Goal: Task Accomplishment & Management: Use online tool/utility

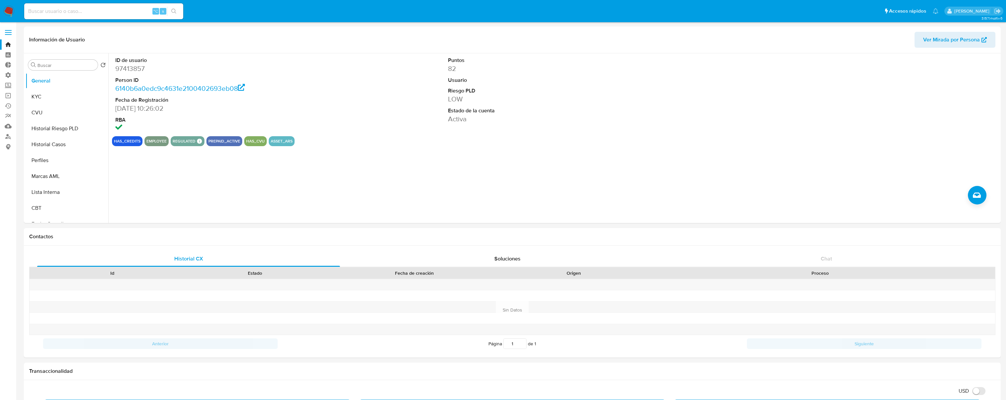
select select "10"
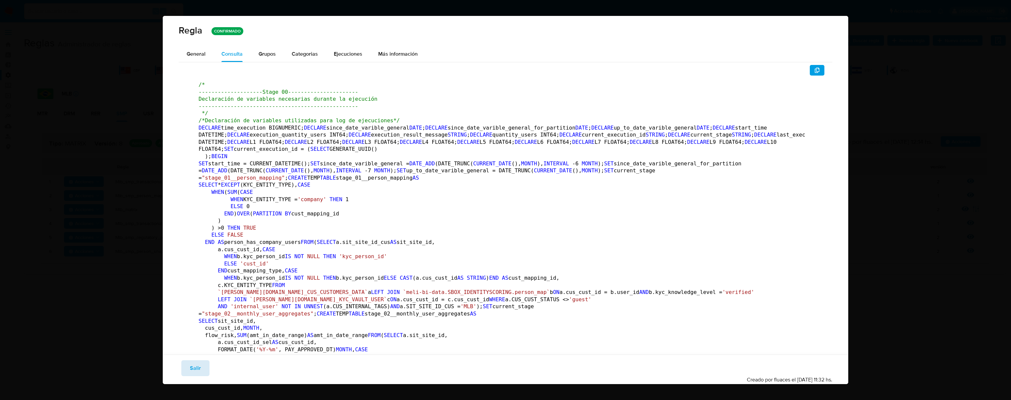
click at [196, 367] on span "Salir" at bounding box center [195, 368] width 11 height 15
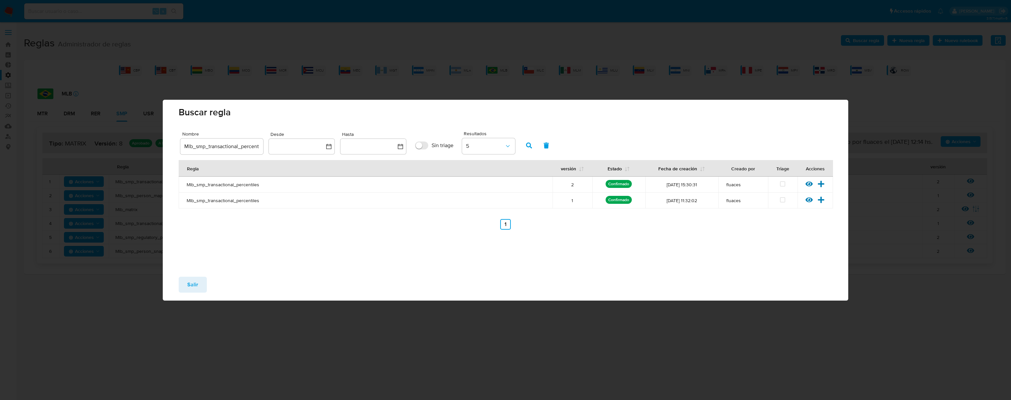
click at [200, 286] on button "Salir" at bounding box center [193, 285] width 28 height 16
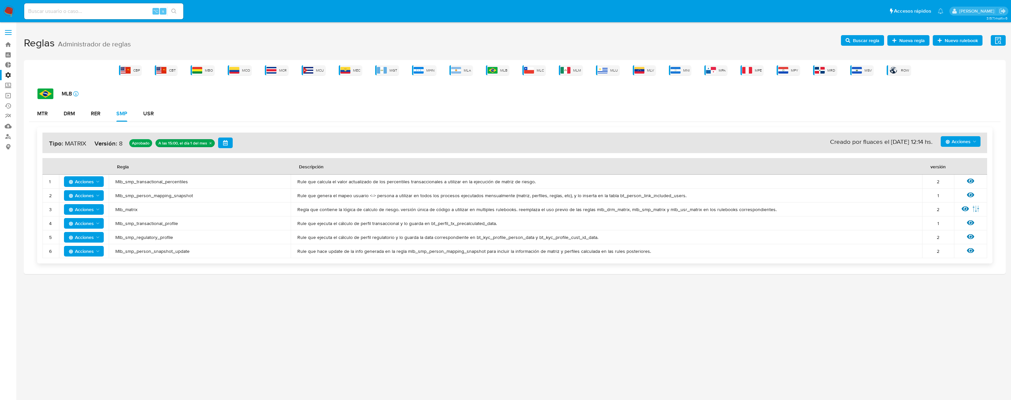
click at [963, 141] on span "Acciones" at bounding box center [957, 141] width 25 height 11
click at [954, 222] on button "Ejecuciones" at bounding box center [961, 222] width 60 height 16
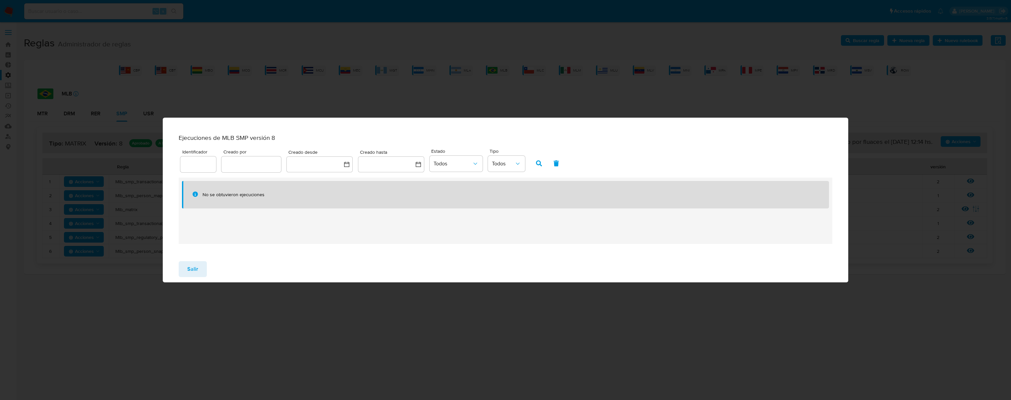
drag, startPoint x: 199, startPoint y: 267, endPoint x: 204, endPoint y: 265, distance: 5.6
click at [200, 267] on button "Salir" at bounding box center [193, 269] width 28 height 16
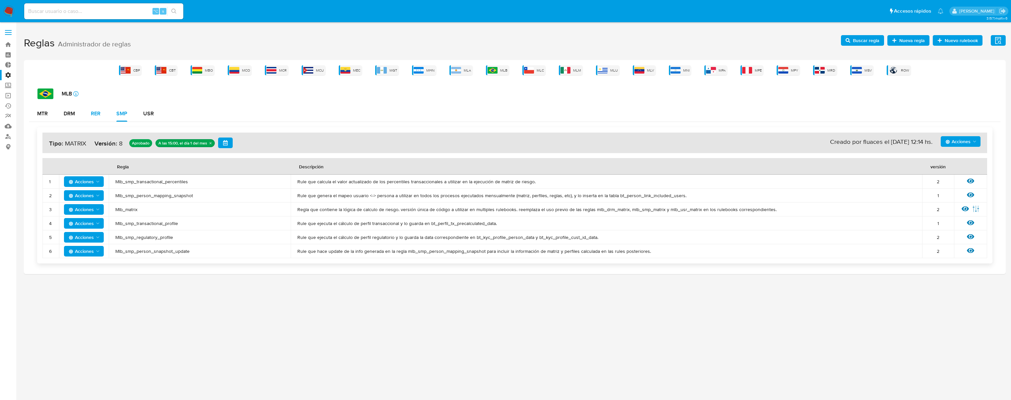
click at [98, 116] on div "RER" at bounding box center [96, 113] width 10 height 5
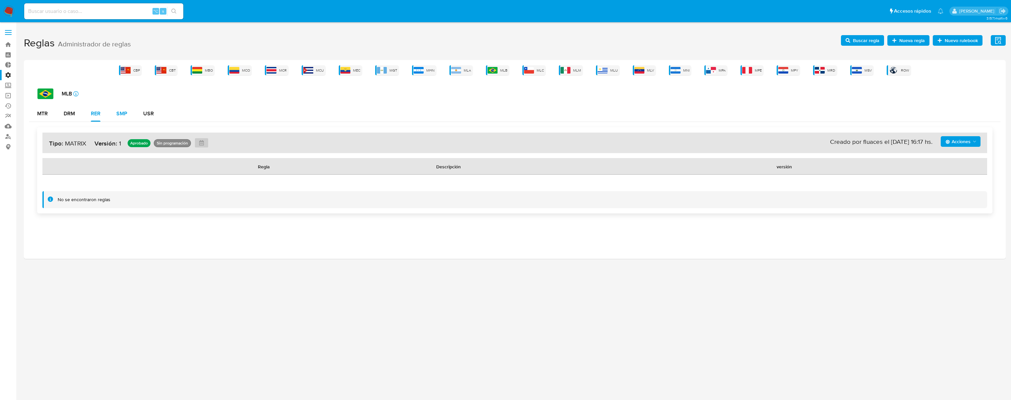
click at [123, 113] on div "SMP" at bounding box center [121, 113] width 11 height 5
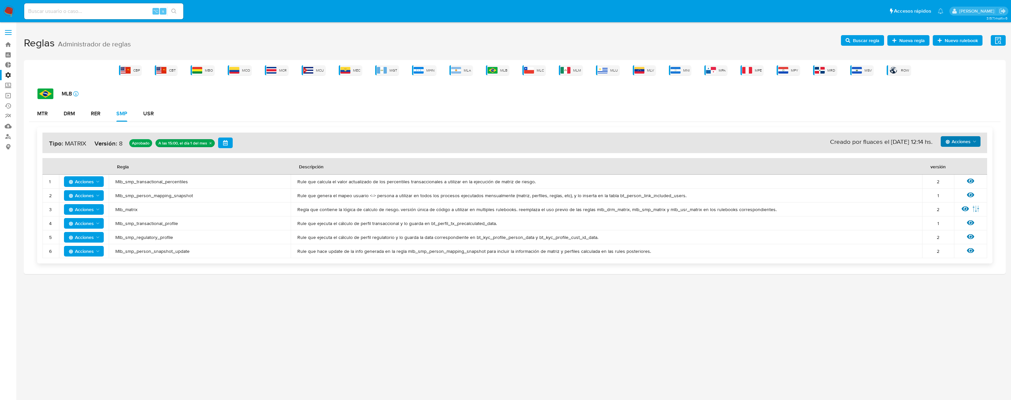
click at [961, 139] on span "Acciones" at bounding box center [957, 141] width 25 height 11
click at [953, 222] on button "Ejecuciones" at bounding box center [961, 222] width 60 height 16
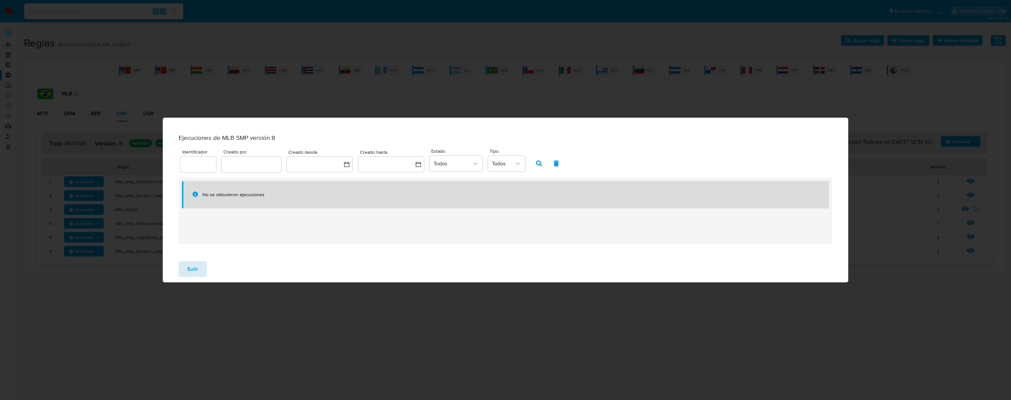
click at [202, 270] on button "Salir" at bounding box center [193, 269] width 28 height 16
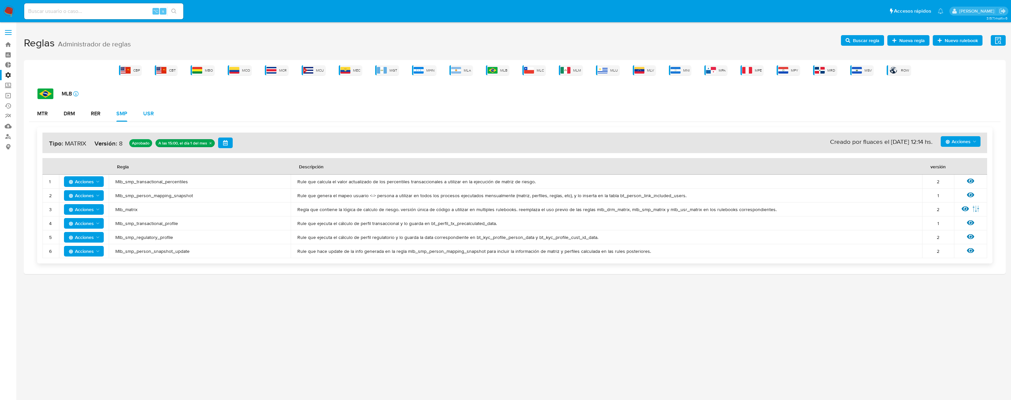
click at [154, 112] on button "USR" at bounding box center [148, 114] width 27 height 16
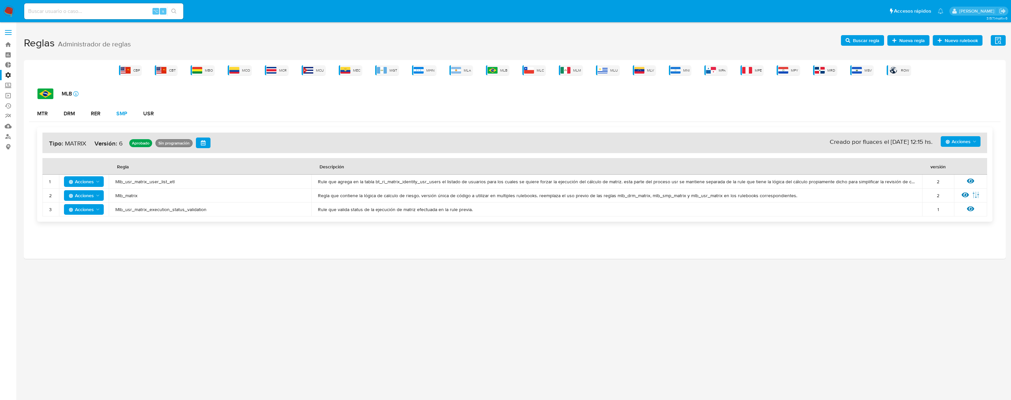
click at [129, 114] on button "SMP" at bounding box center [121, 114] width 27 height 16
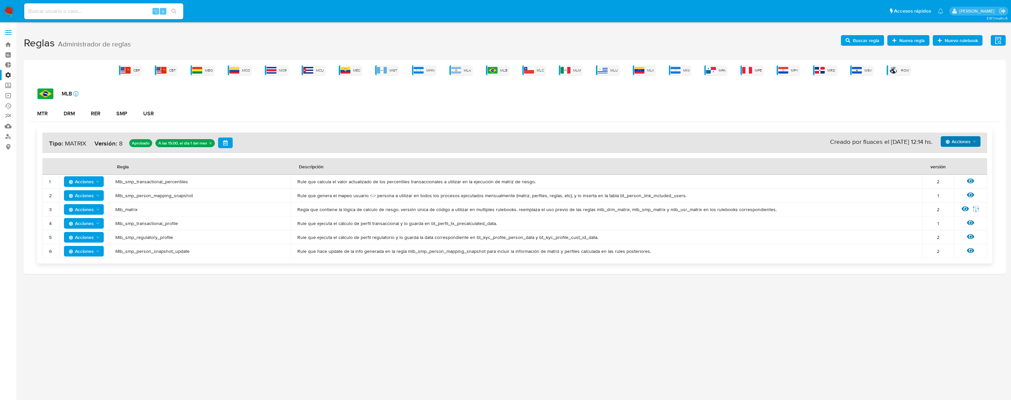
drag, startPoint x: 963, startPoint y: 137, endPoint x: 966, endPoint y: 139, distance: 3.6
click at [965, 138] on span "Acciones" at bounding box center [957, 141] width 25 height 11
click at [955, 221] on button "Ejecuciones" at bounding box center [961, 222] width 60 height 16
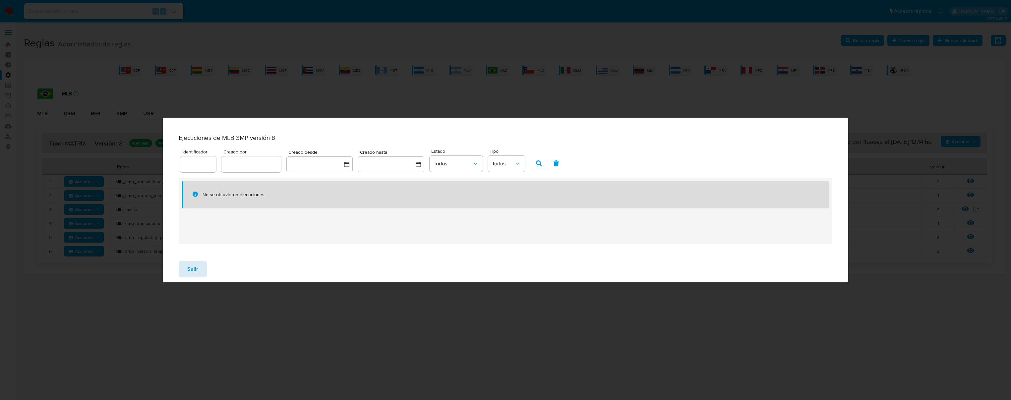
click at [198, 268] on button "Salir" at bounding box center [193, 269] width 28 height 16
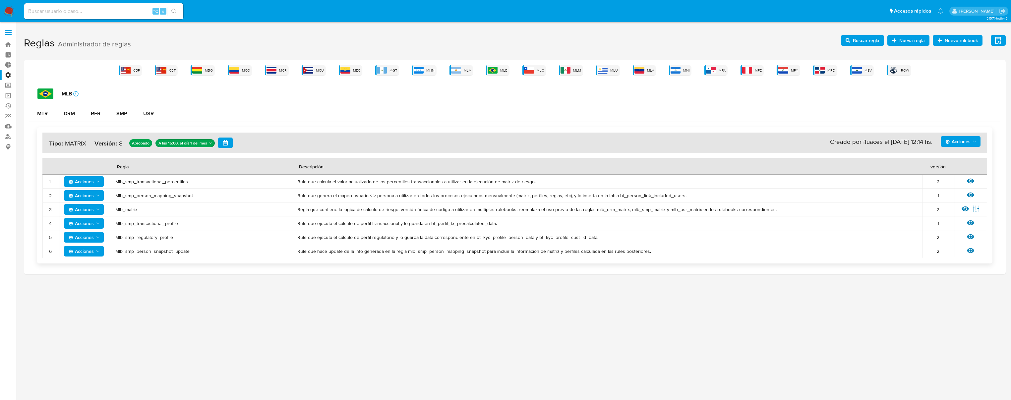
click at [957, 138] on span "Acciones" at bounding box center [957, 141] width 25 height 11
click at [950, 222] on button "Ejecuciones" at bounding box center [961, 222] width 60 height 16
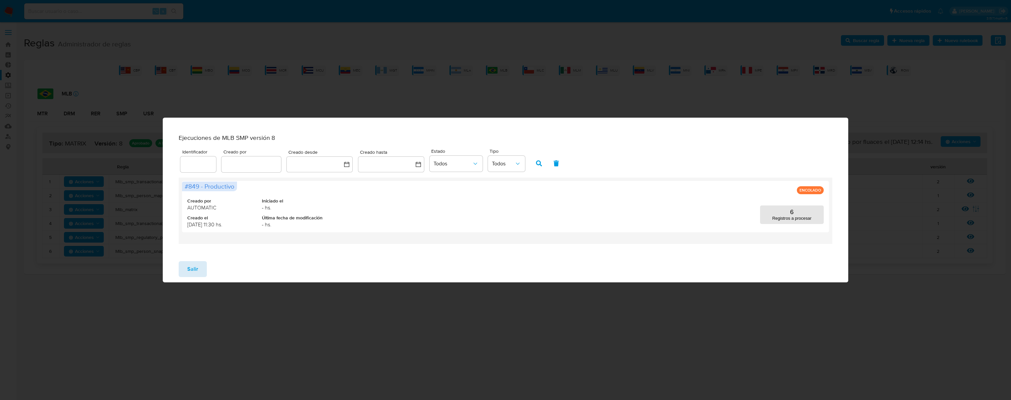
click at [196, 273] on span "Salir" at bounding box center [192, 269] width 11 height 15
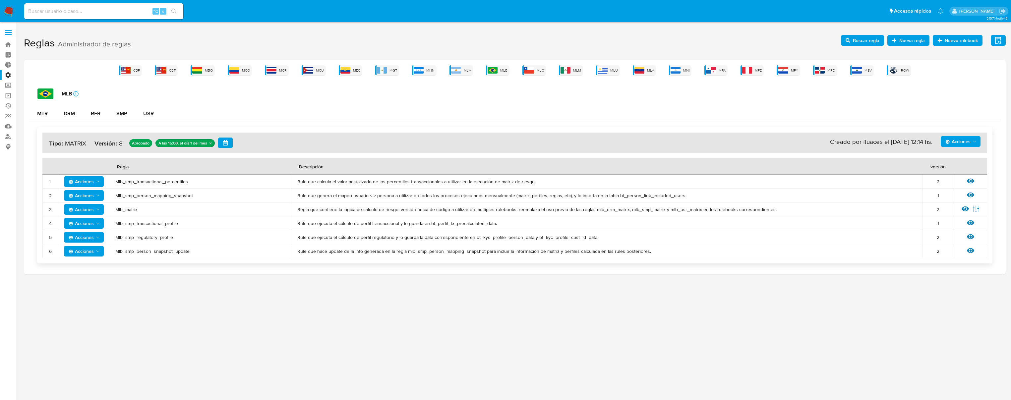
click at [960, 140] on span "Acciones" at bounding box center [957, 141] width 25 height 11
click at [949, 217] on button "Ejecuciones" at bounding box center [961, 222] width 60 height 16
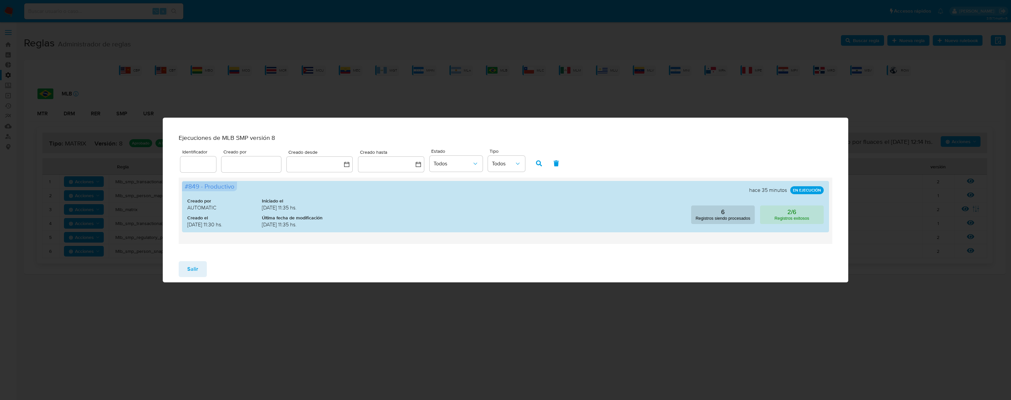
click at [519, 36] on div "Ejecuciones de MLB SMP versión 8 Identificador Creado por Creado desde Creado h…" at bounding box center [505, 200] width 1011 height 400
click at [193, 273] on span "Salir" at bounding box center [192, 269] width 11 height 15
